Goal: Transaction & Acquisition: Purchase product/service

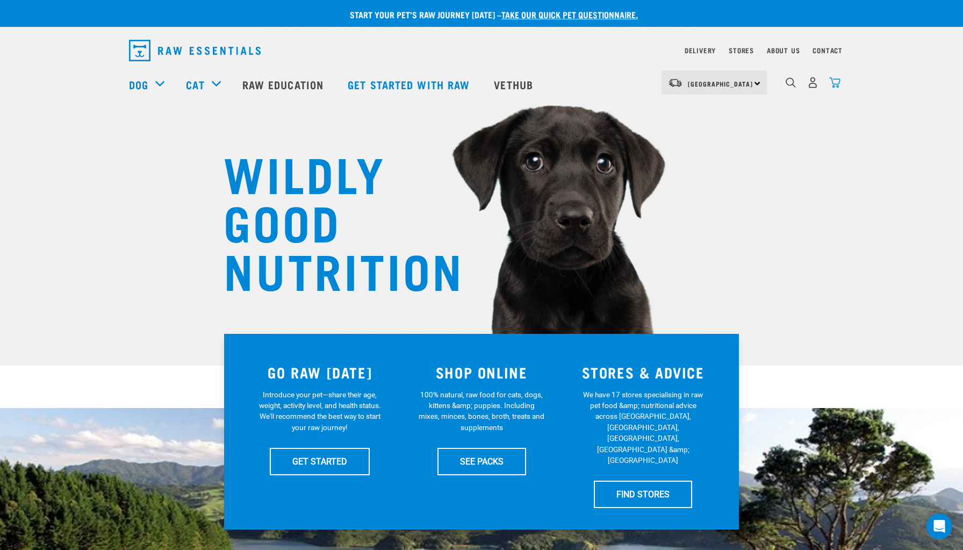
click at [838, 85] on img "dropdown navigation" at bounding box center [835, 82] width 11 height 11
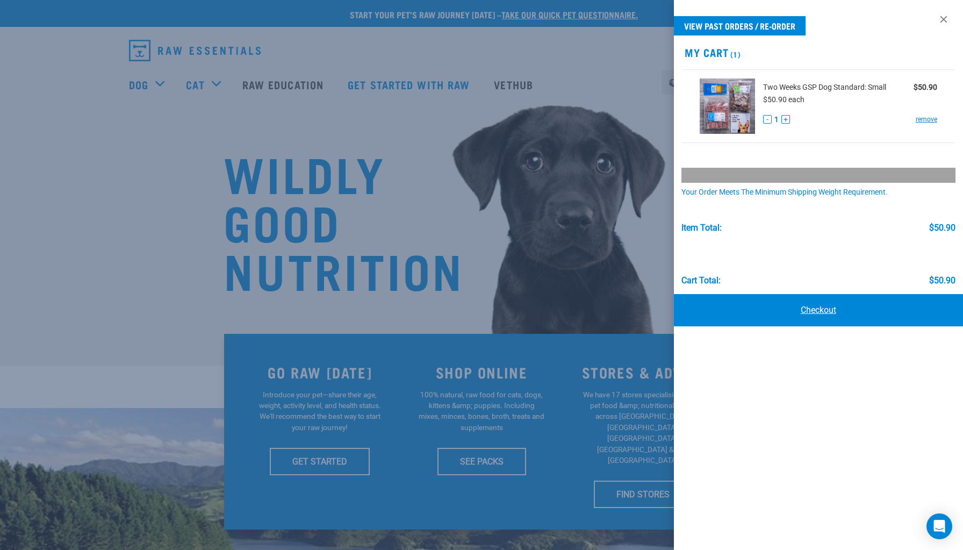
click at [830, 311] on link "Checkout" at bounding box center [818, 310] width 289 height 32
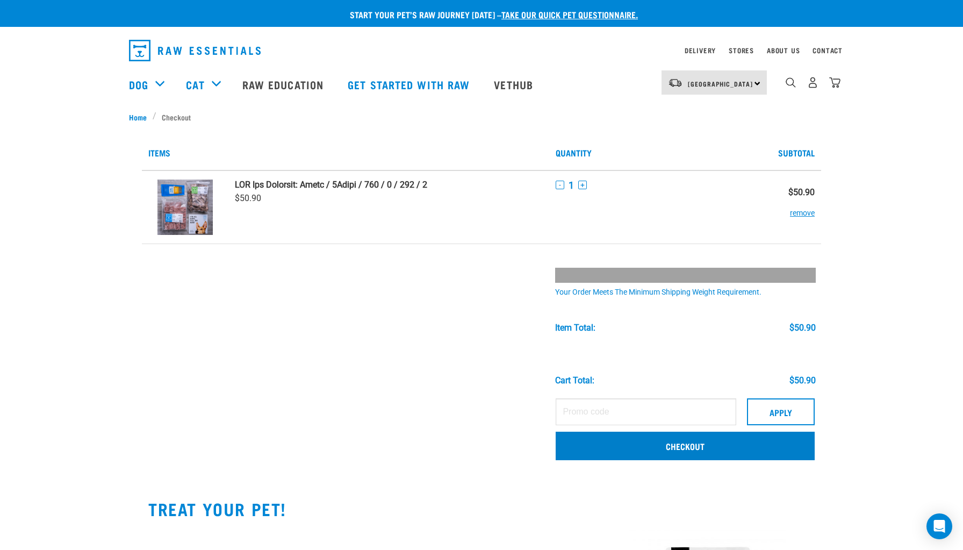
click at [612, 448] on link "Checkout" at bounding box center [685, 446] width 259 height 28
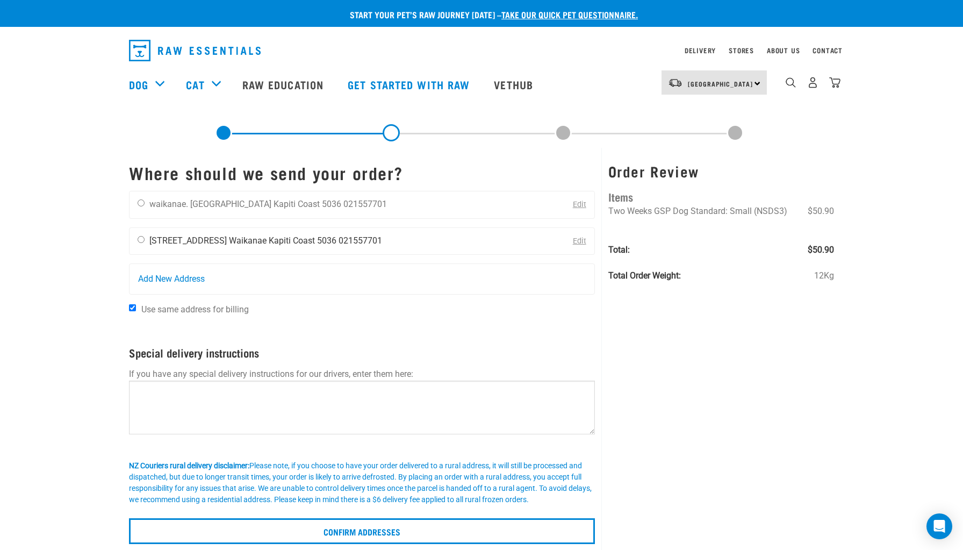
click at [142, 239] on input "radio" at bounding box center [141, 239] width 7 height 7
radio input "true"
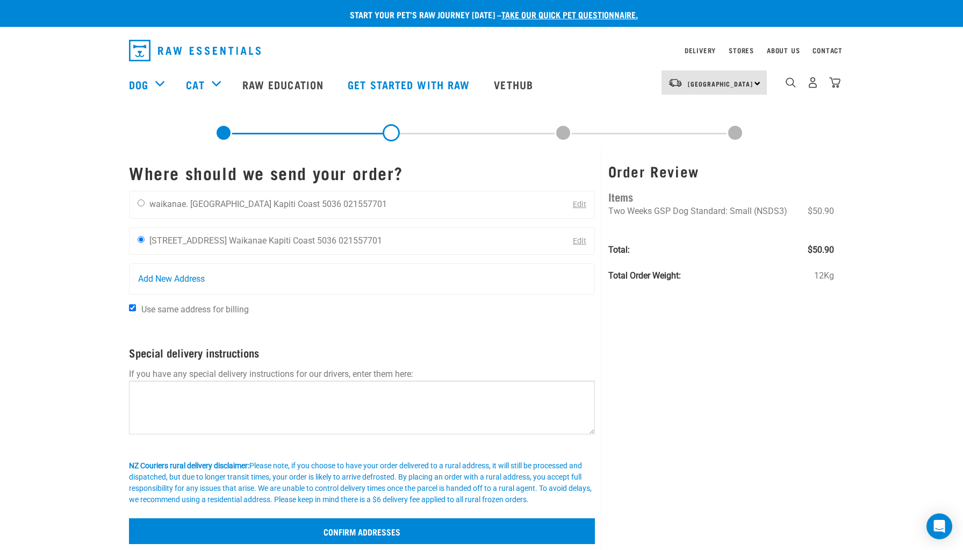
click at [441, 530] on input "Confirm addresses" at bounding box center [362, 531] width 466 height 26
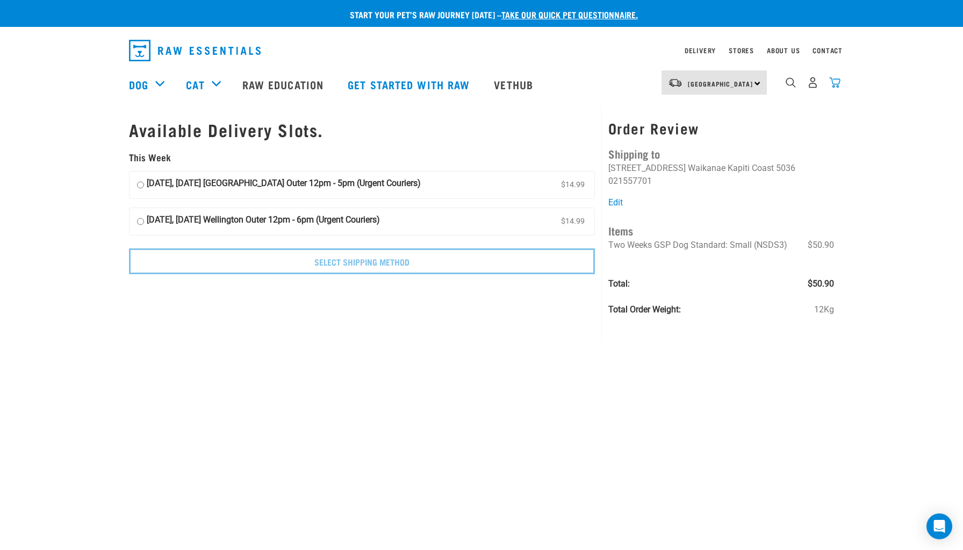
click at [833, 87] on img "dropdown navigation" at bounding box center [835, 82] width 11 height 11
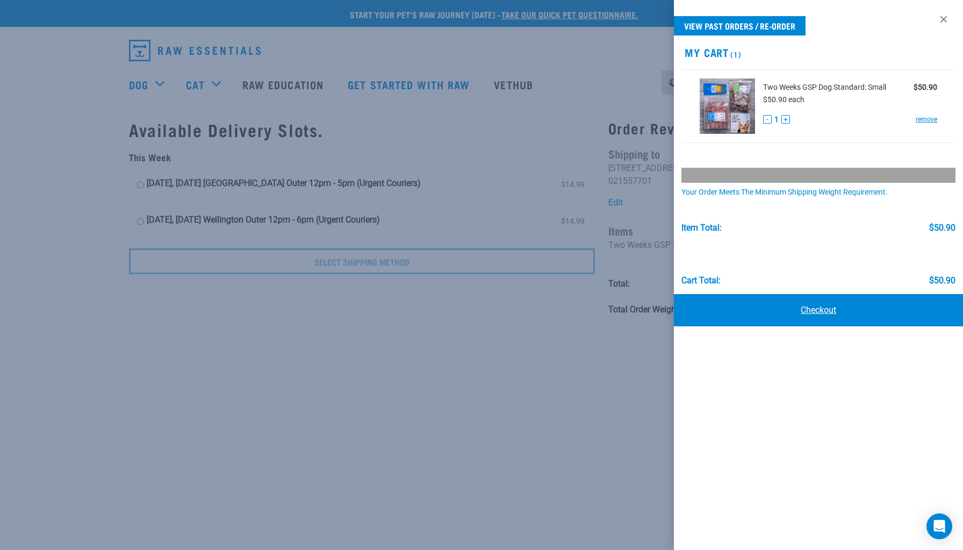
click at [827, 310] on link "Checkout" at bounding box center [818, 310] width 289 height 32
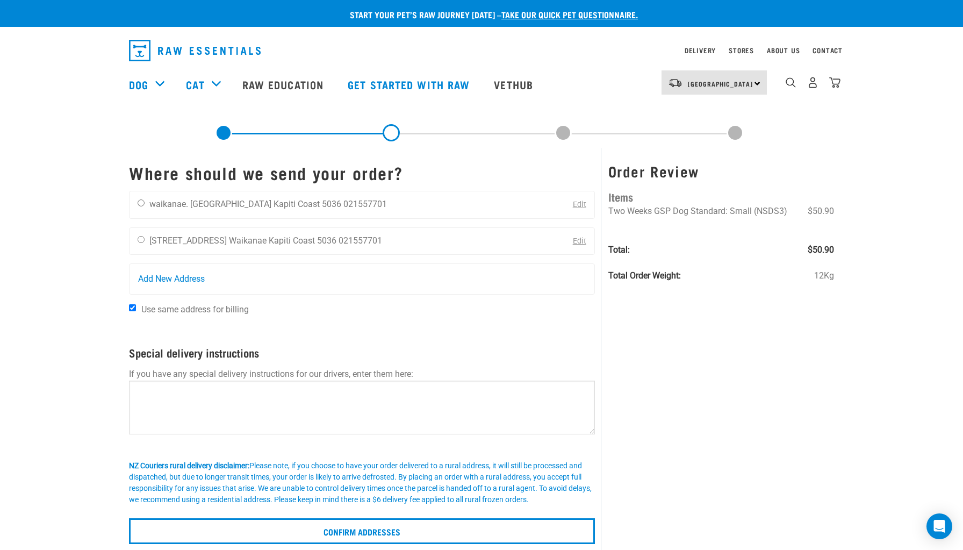
click at [580, 240] on link "Edit" at bounding box center [579, 241] width 13 height 9
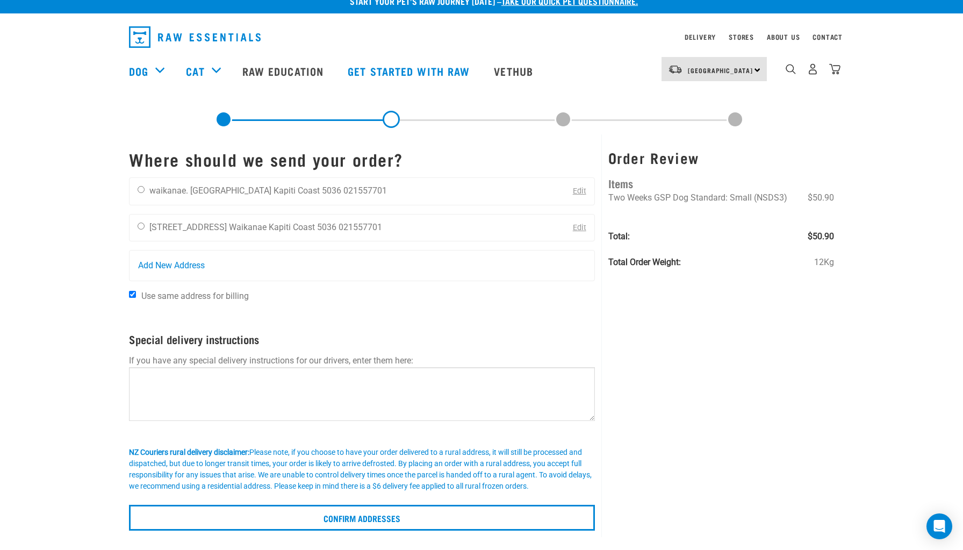
scroll to position [20, 0]
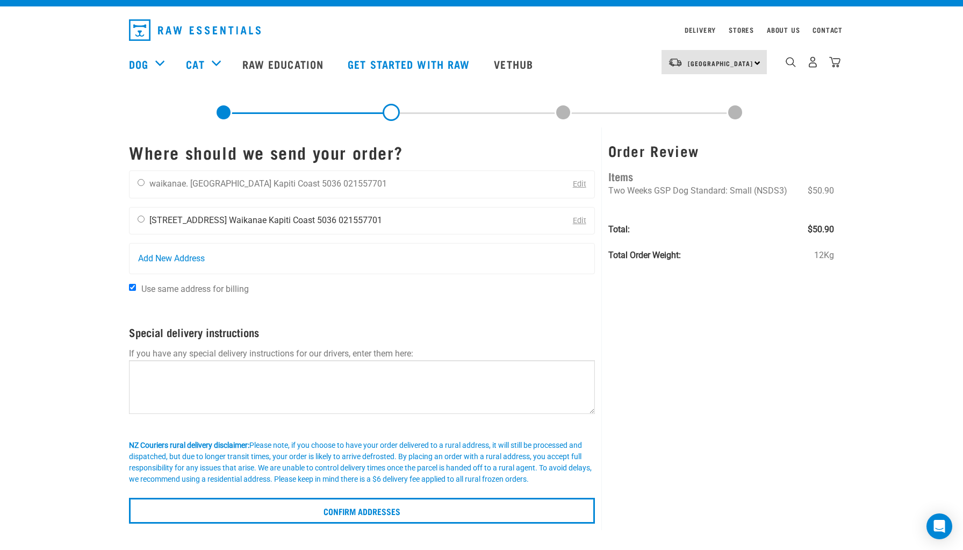
click at [140, 219] on input "radio" at bounding box center [141, 219] width 7 height 7
radio input "true"
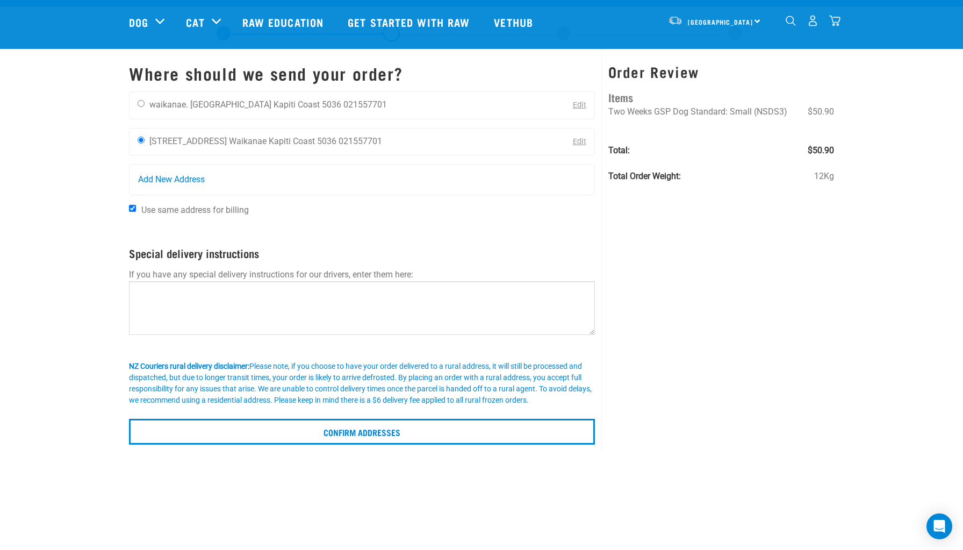
scroll to position [209, 0]
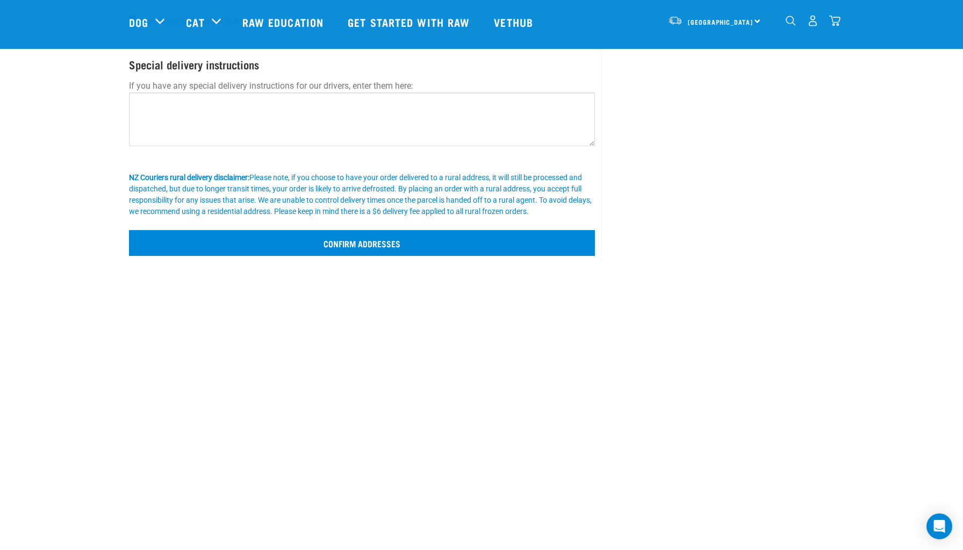
click at [338, 236] on input "Confirm addresses" at bounding box center [362, 243] width 466 height 26
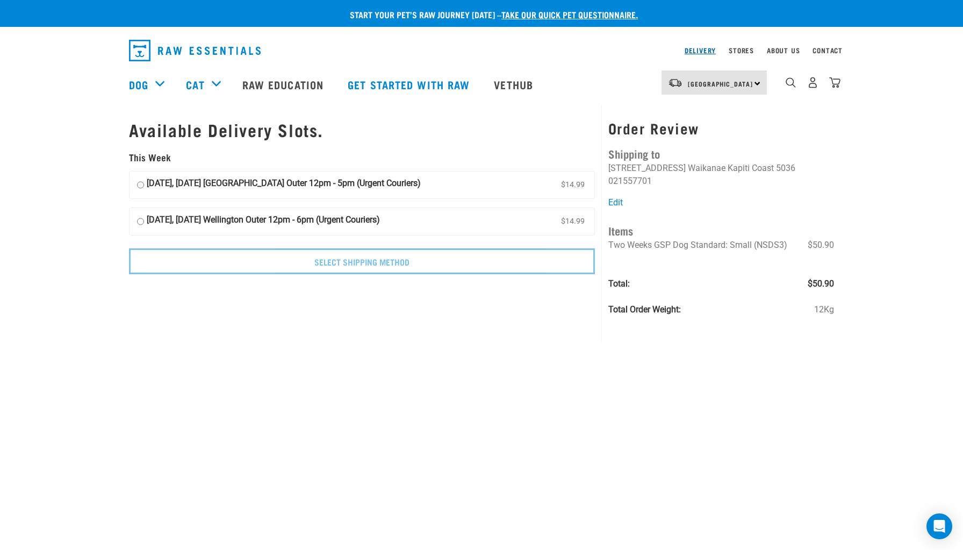
click at [696, 48] on link "Delivery" at bounding box center [700, 50] width 31 height 4
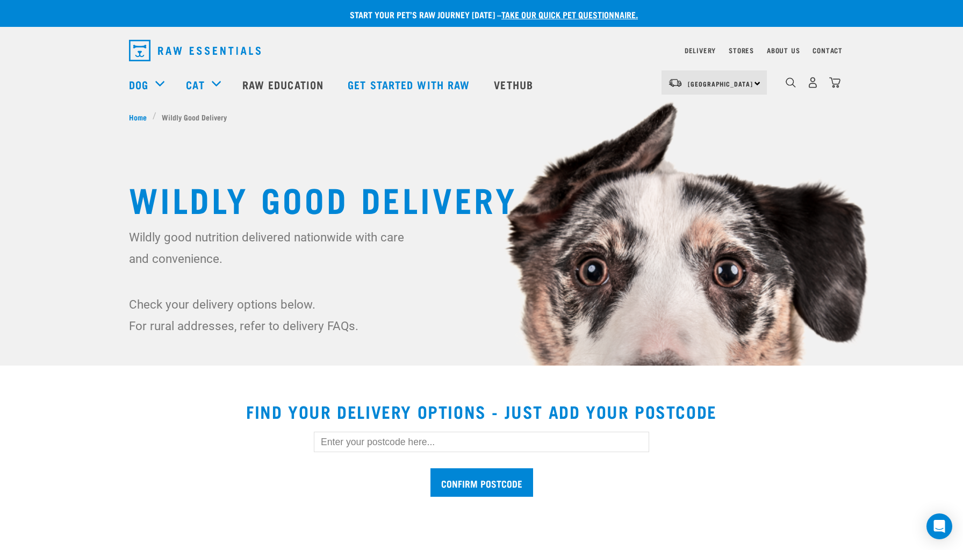
click at [358, 439] on input "text" at bounding box center [481, 442] width 335 height 20
paste input "5036"
type input "5036"
click at [467, 478] on input "Confirm postcode" at bounding box center [482, 482] width 103 height 28
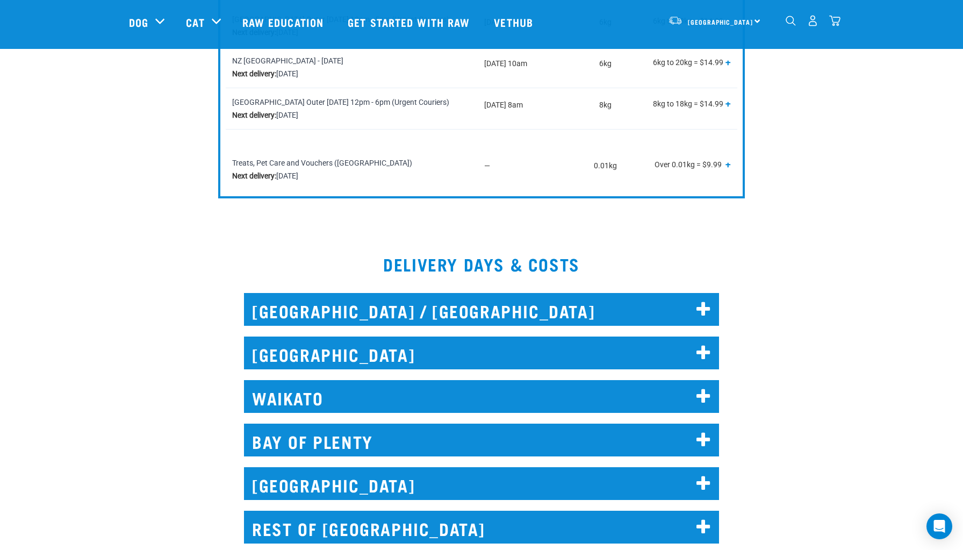
scroll to position [874, 0]
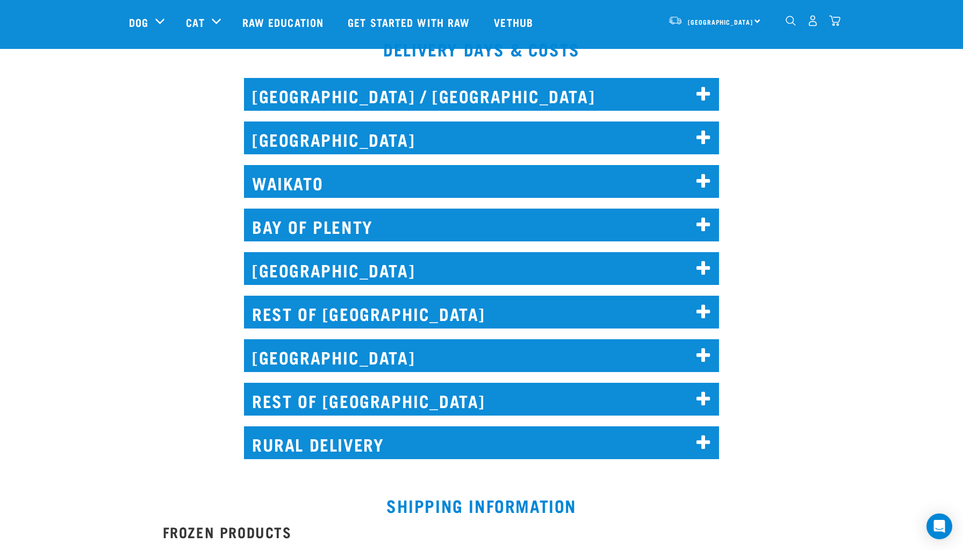
click at [694, 271] on h2 "WELLINGTON" at bounding box center [481, 268] width 475 height 33
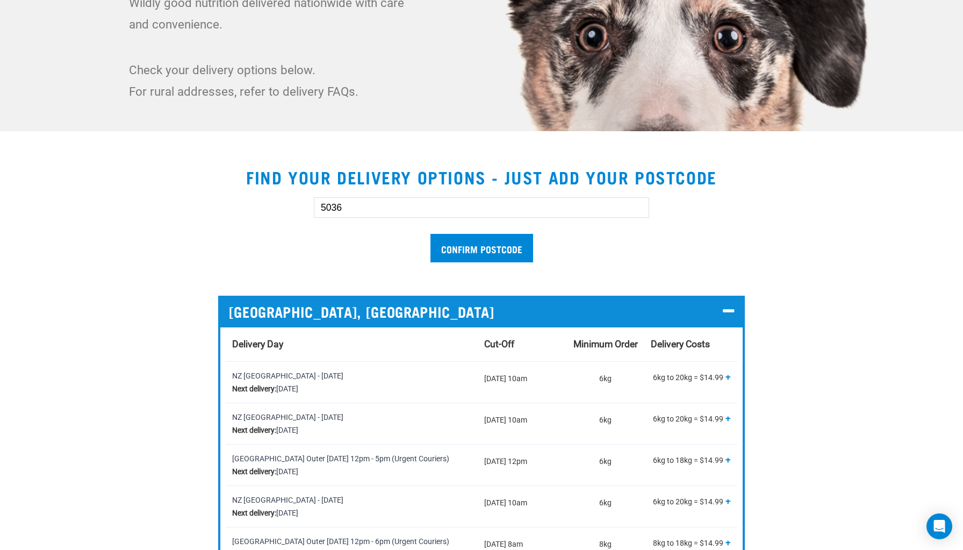
scroll to position [0, 0]
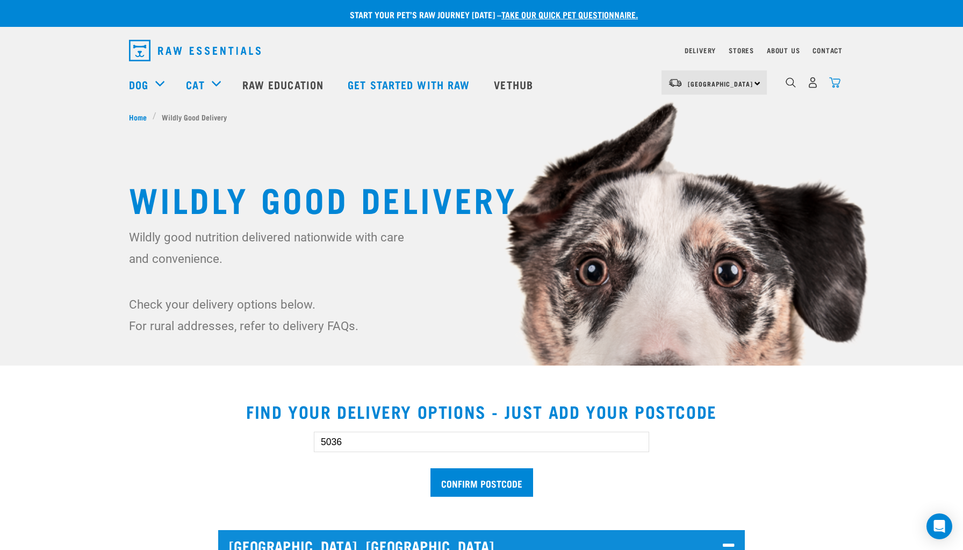
click at [838, 82] on img "dropdown navigation" at bounding box center [835, 82] width 11 height 11
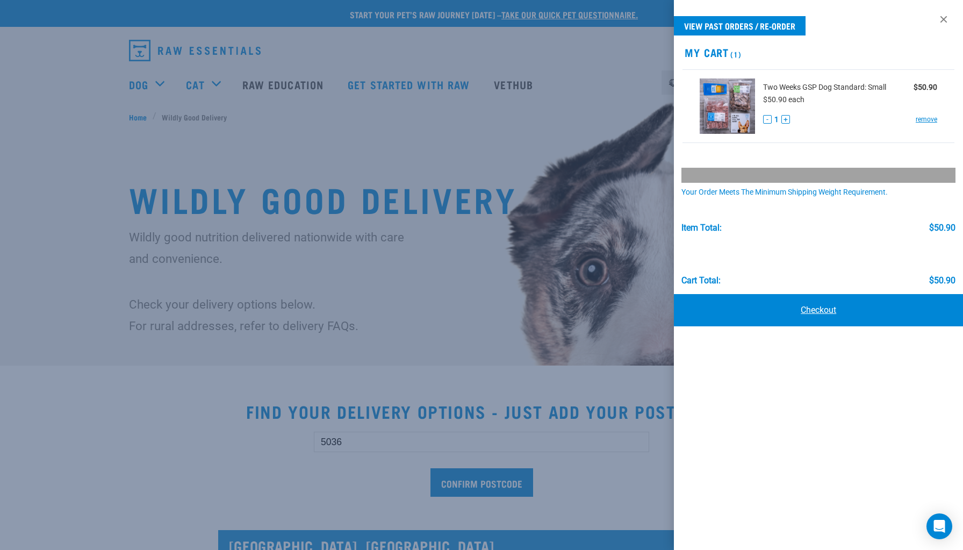
click at [835, 305] on link "Checkout" at bounding box center [818, 310] width 289 height 32
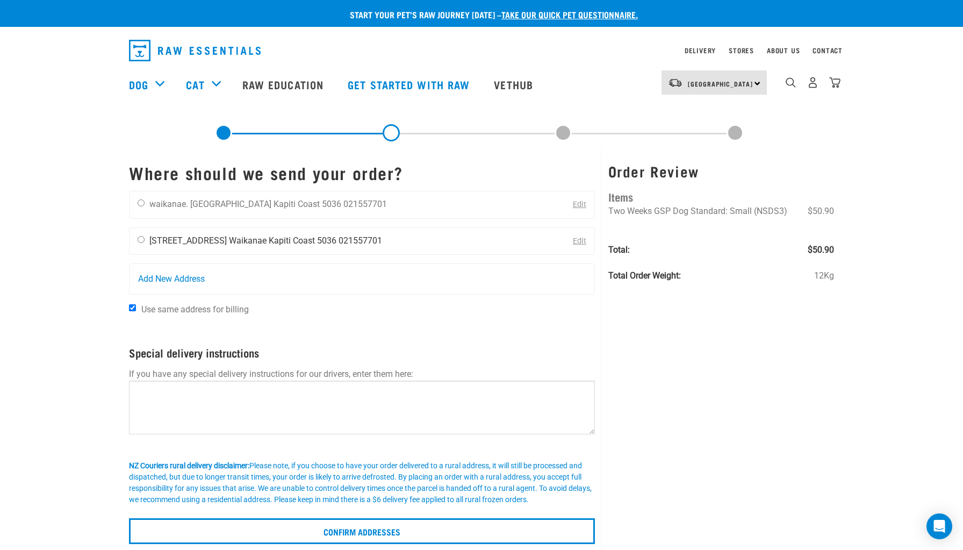
click at [138, 239] on input "radio" at bounding box center [141, 239] width 7 height 7
radio input "true"
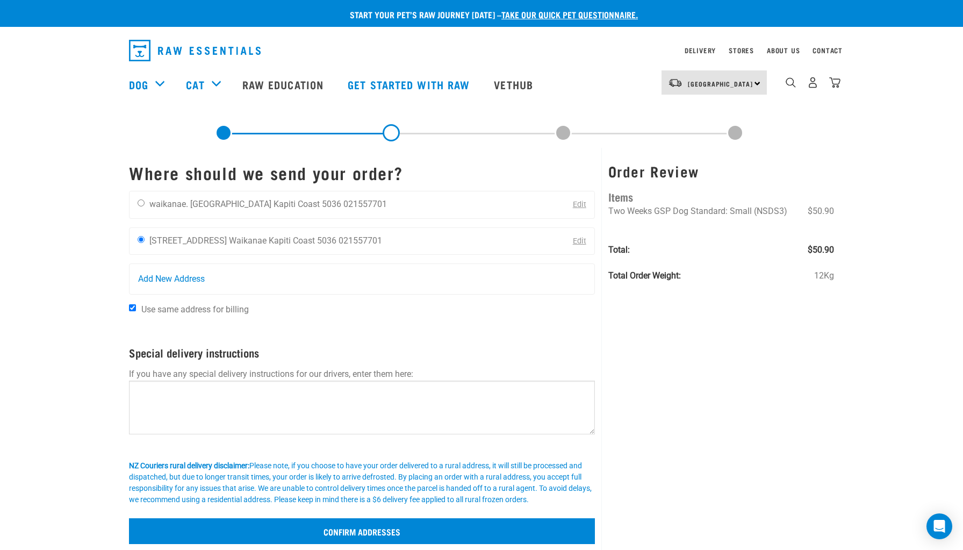
click at [358, 531] on input "Confirm addresses" at bounding box center [362, 531] width 466 height 26
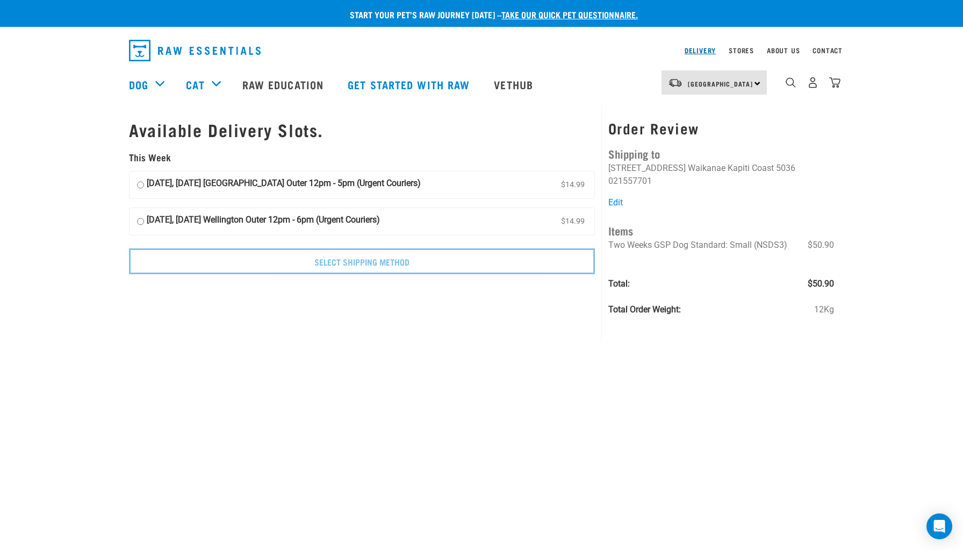
click at [685, 52] on link "Delivery" at bounding box center [700, 50] width 31 height 4
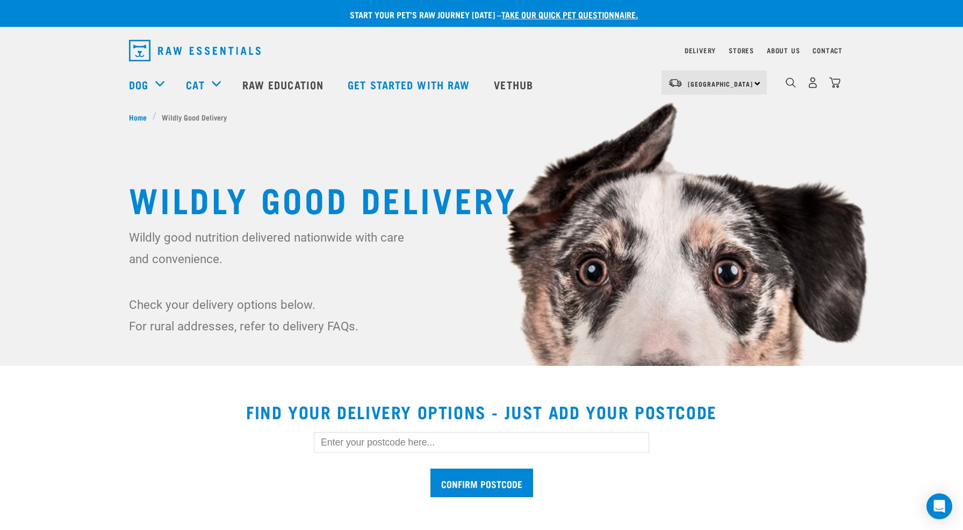
click at [374, 441] on input "text" at bounding box center [481, 442] width 335 height 20
paste input "5036"
type input "5036"
click at [481, 483] on input "Confirm postcode" at bounding box center [482, 482] width 103 height 28
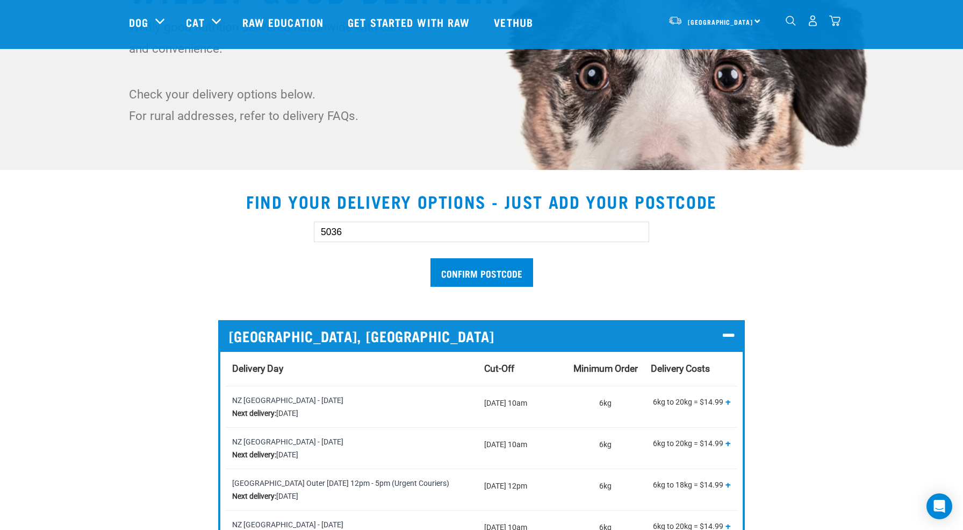
scroll to position [362, 0]
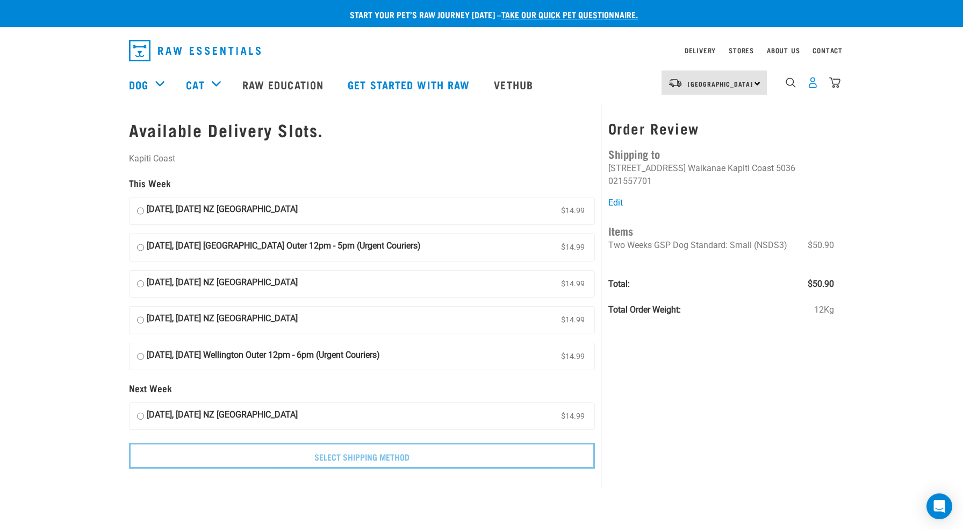
click at [816, 85] on img "dropdown navigation" at bounding box center [813, 82] width 11 height 11
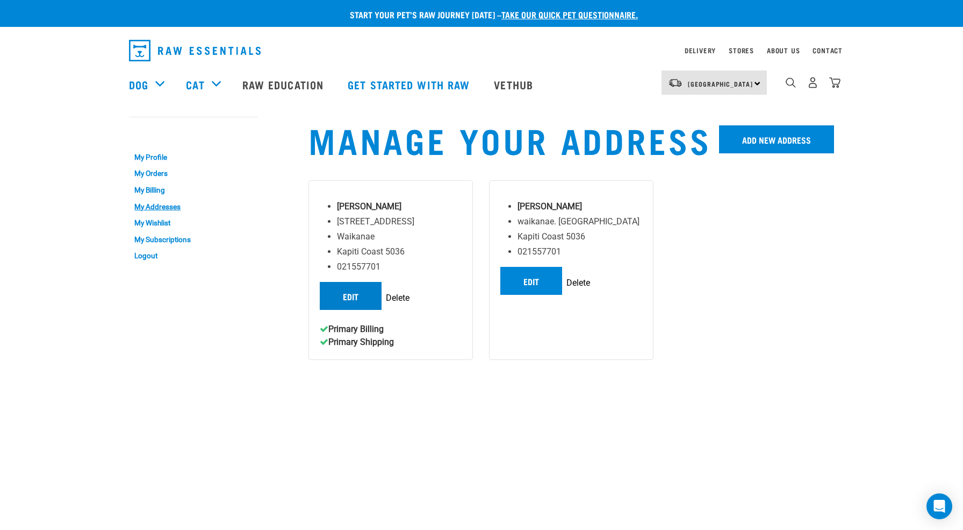
click at [355, 310] on link "Edit" at bounding box center [351, 296] width 62 height 28
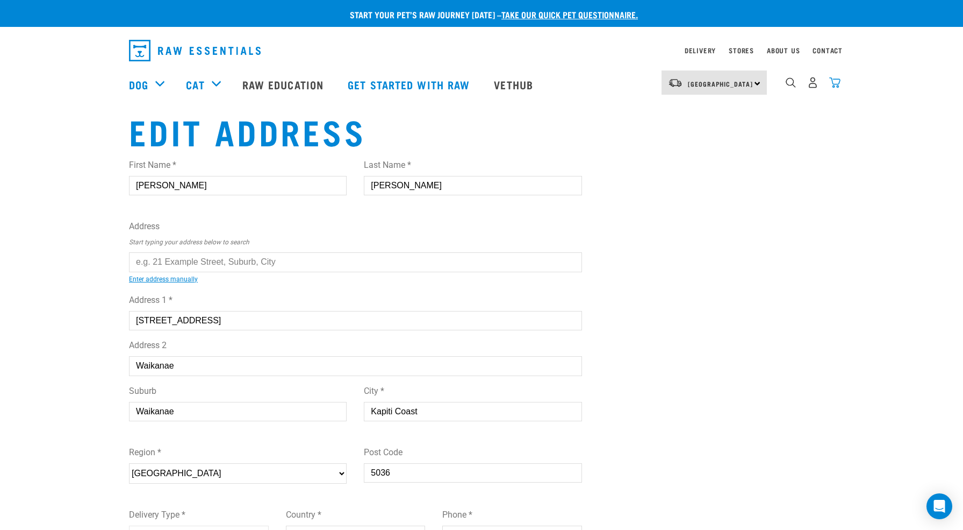
click at [833, 83] on img "dropdown navigation" at bounding box center [835, 82] width 11 height 11
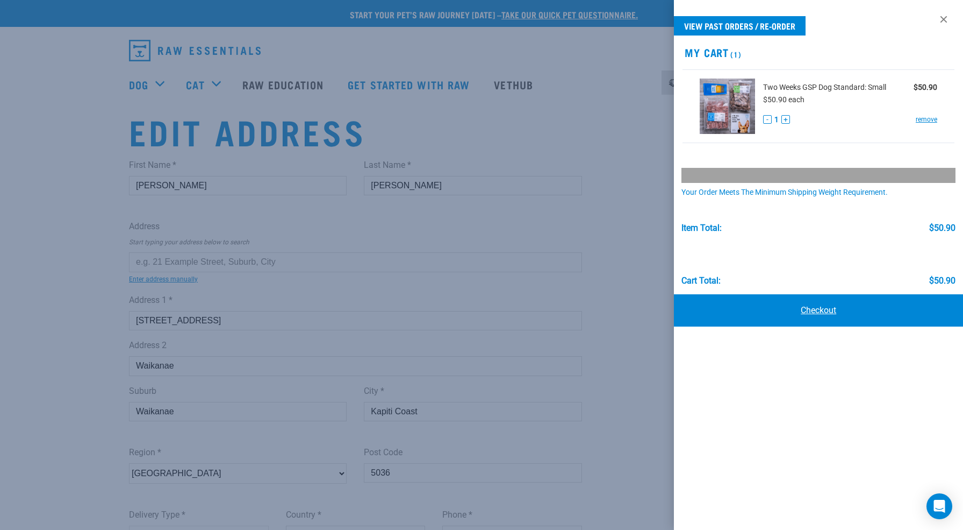
click at [829, 310] on link "Checkout" at bounding box center [818, 310] width 289 height 32
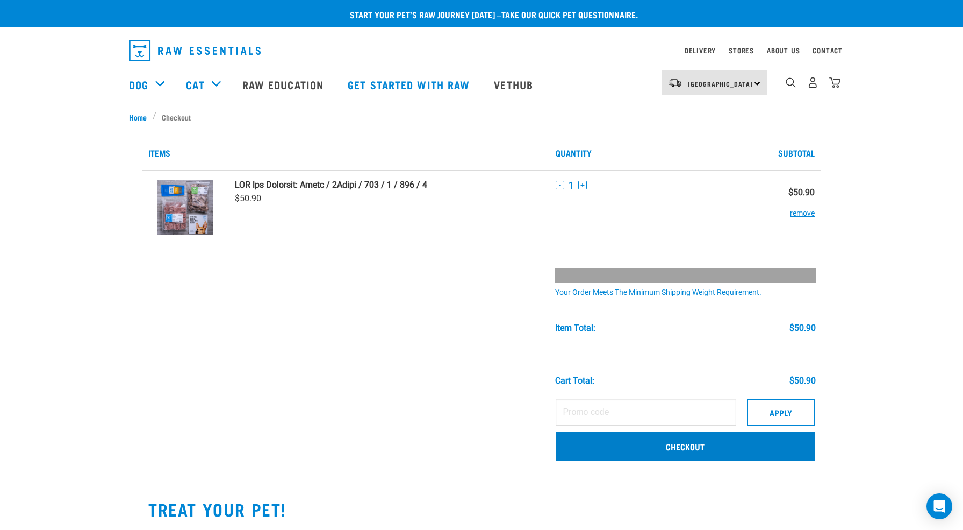
click at [603, 445] on link "Checkout" at bounding box center [685, 446] width 259 height 28
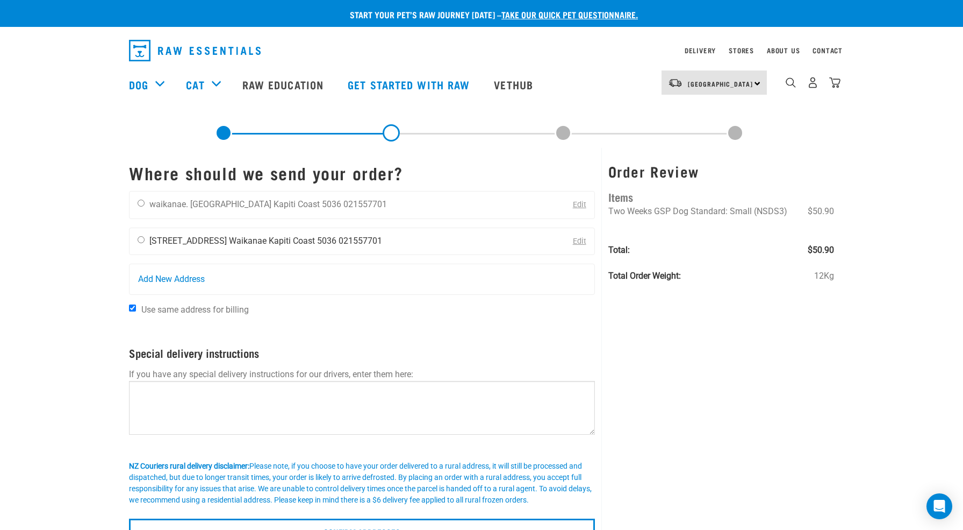
drag, startPoint x: 140, startPoint y: 242, endPoint x: 202, endPoint y: 253, distance: 62.2
click at [141, 242] on input "radio" at bounding box center [141, 239] width 7 height 7
radio input "true"
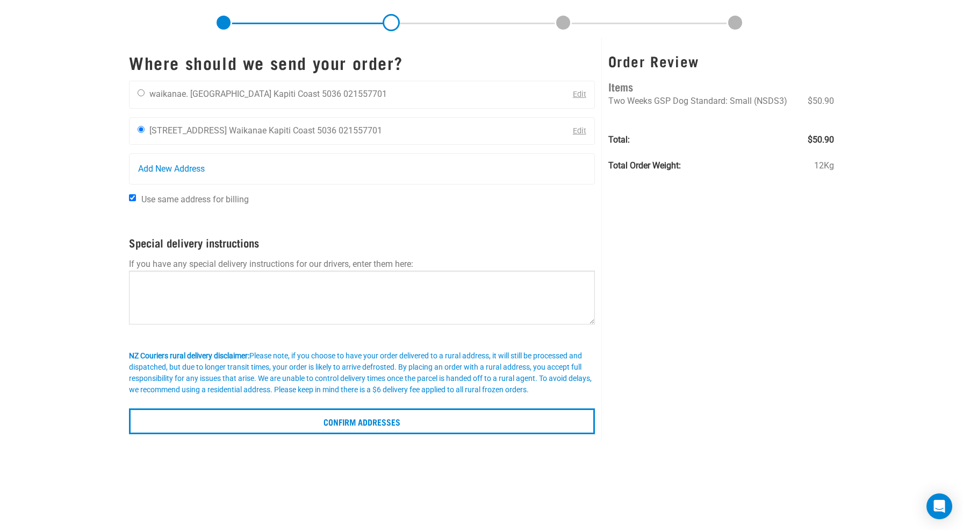
scroll to position [166, 0]
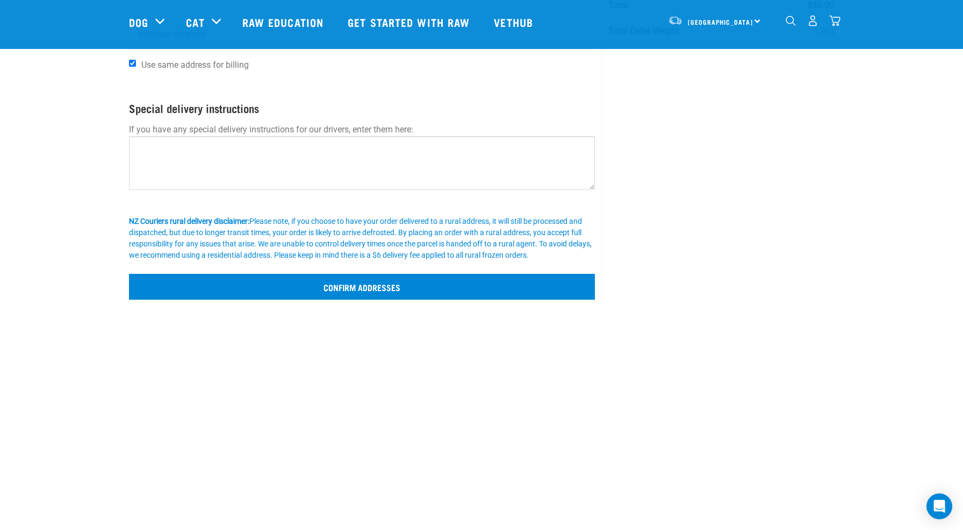
click at [387, 284] on input "Confirm addresses" at bounding box center [362, 287] width 466 height 26
